Goal: Task Accomplishment & Management: Use online tool/utility

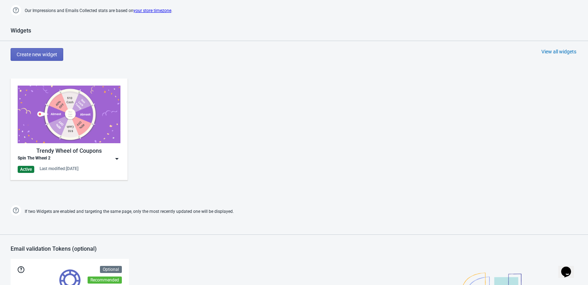
scroll to position [353, 0]
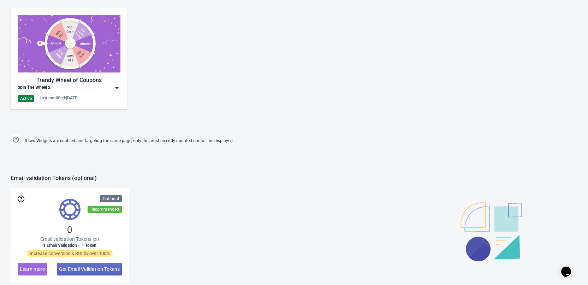
click at [114, 88] on img at bounding box center [116, 87] width 7 height 7
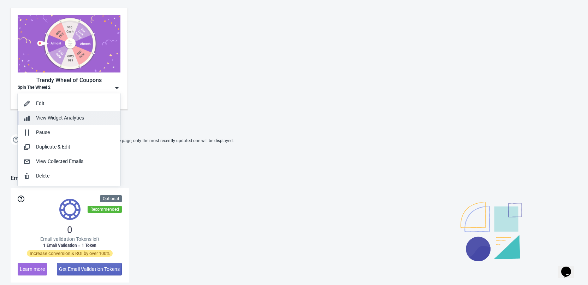
click at [57, 115] on span "View Widget Analytics" at bounding box center [60, 118] width 48 height 6
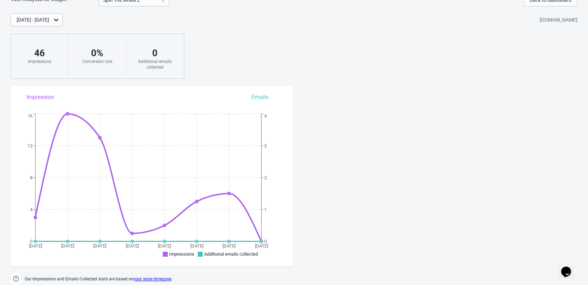
scroll to position [7, 0]
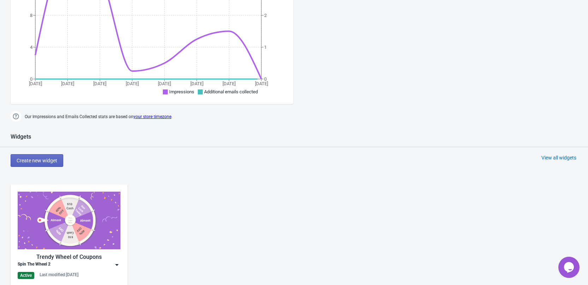
scroll to position [318, 0]
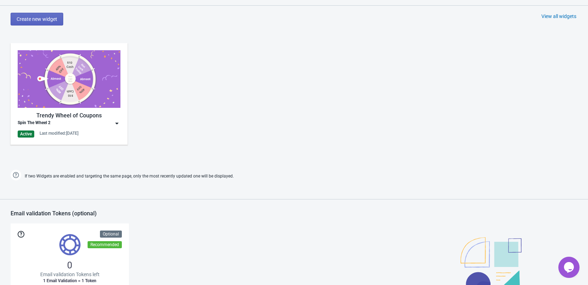
click at [119, 122] on img at bounding box center [116, 123] width 7 height 7
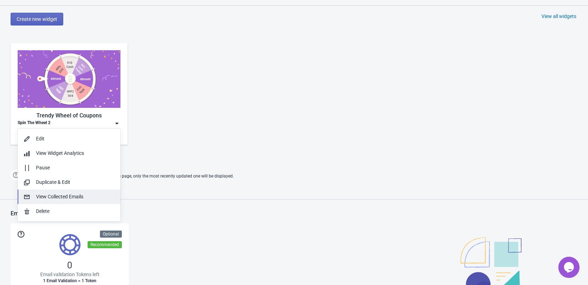
click at [87, 194] on div "View Collected Emails" at bounding box center [75, 196] width 79 height 7
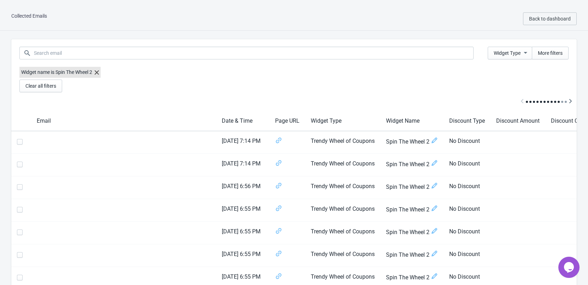
click at [97, 73] on icon at bounding box center [97, 72] width 4 height 4
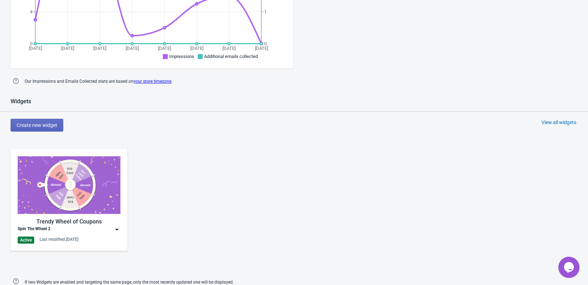
scroll to position [318, 0]
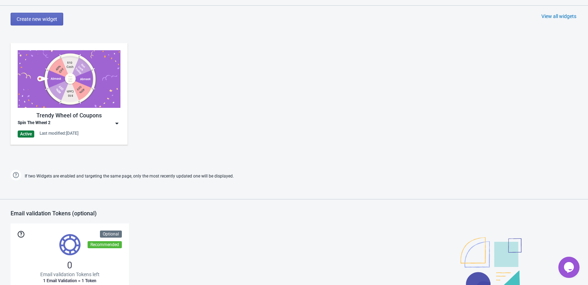
click at [71, 78] on img at bounding box center [69, 79] width 103 height 58
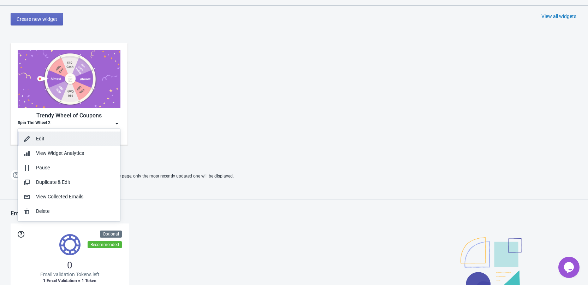
click at [69, 136] on div "Edit" at bounding box center [75, 138] width 79 height 7
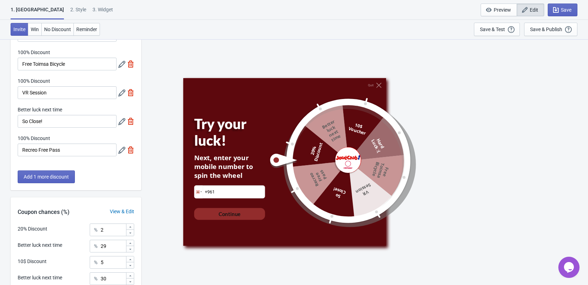
scroll to position [106, 0]
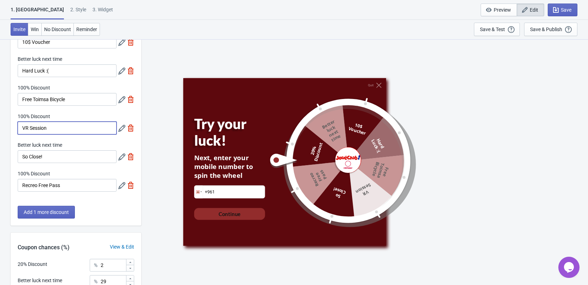
click at [72, 125] on input "VR Session" at bounding box center [67, 127] width 99 height 13
type input "M"
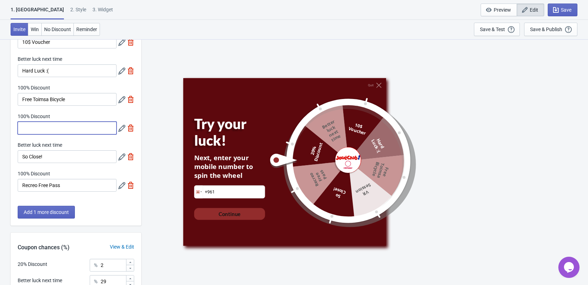
type input "M"
type input "VR Session"
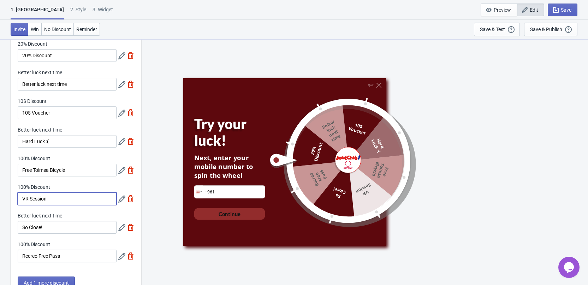
scroll to position [71, 0]
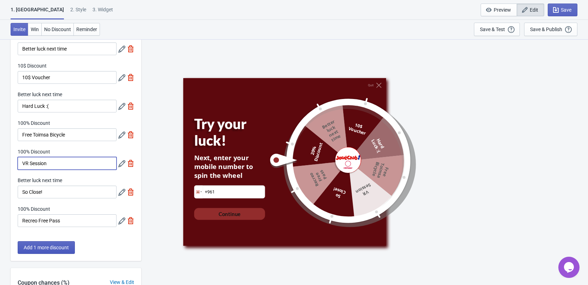
click at [65, 245] on span "Add 1 more discount" at bounding box center [46, 247] width 45 height 6
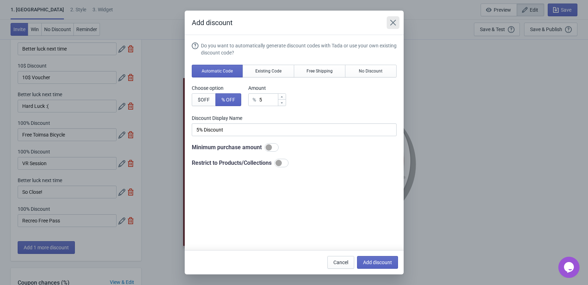
click at [390, 23] on icon "Close" at bounding box center [392, 22] width 7 height 7
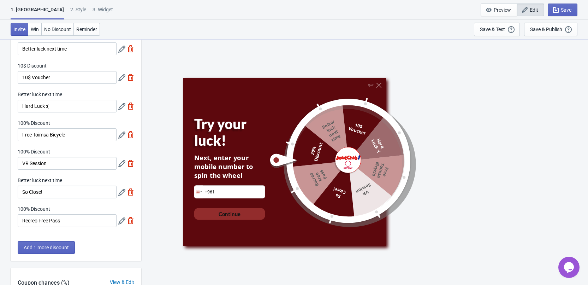
click at [208, 58] on div "Quit Try your luck! Next, enter your mobile number to spin the wheel Phone +961…" at bounding box center [365, 161] width 440 height 245
